Goal: Information Seeking & Learning: Learn about a topic

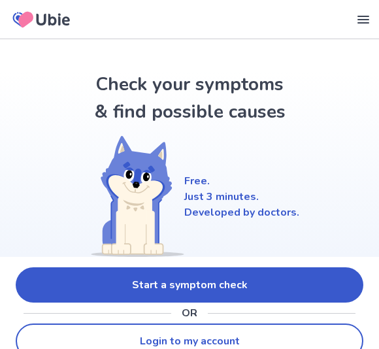
click at [69, 286] on link "Start a symptom check" at bounding box center [190, 284] width 348 height 35
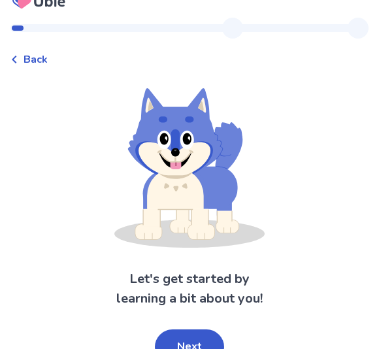
scroll to position [36, 0]
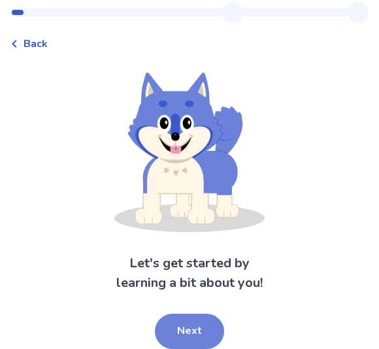
click at [166, 324] on button "Next" at bounding box center [189, 331] width 69 height 35
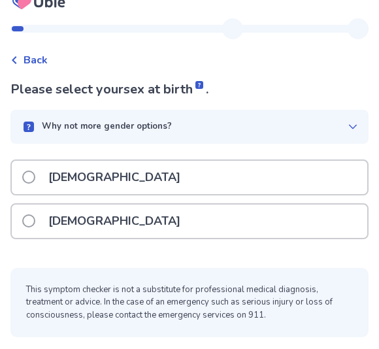
scroll to position [18, 0]
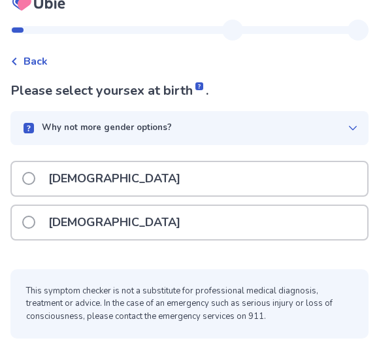
click at [24, 221] on span at bounding box center [28, 222] width 13 height 13
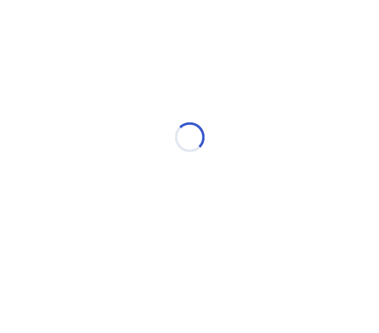
scroll to position [0, 0]
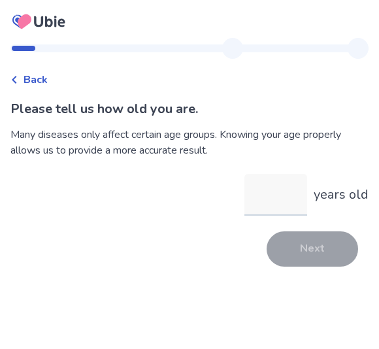
click at [266, 198] on input "years old" at bounding box center [276, 195] width 63 height 42
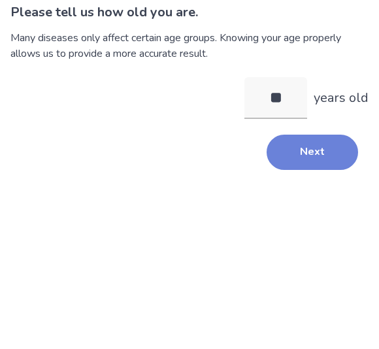
type input "**"
click at [309, 231] on button "Next" at bounding box center [313, 248] width 92 height 35
